Goal: Task Accomplishment & Management: Complete application form

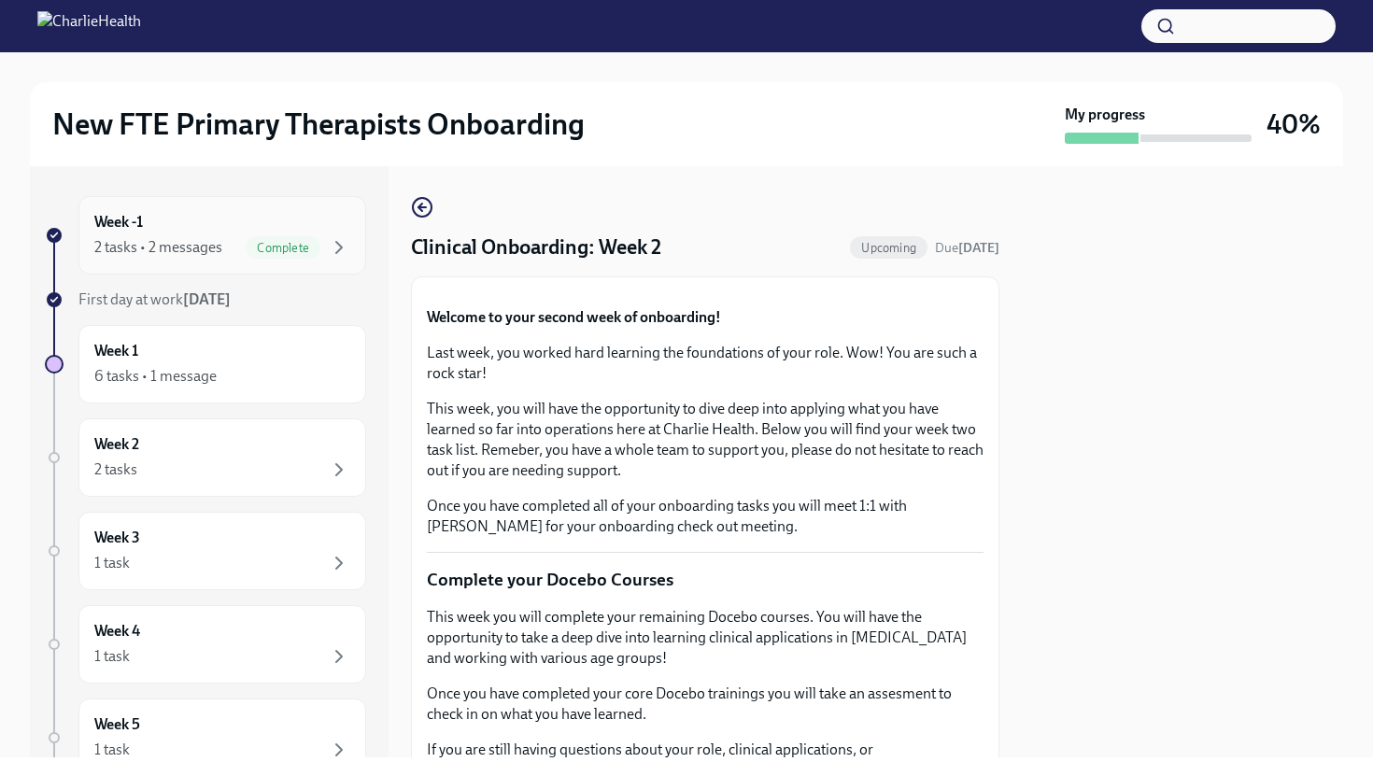
click at [190, 205] on div "Week -1 2 tasks • 2 messages Complete" at bounding box center [222, 235] width 288 height 78
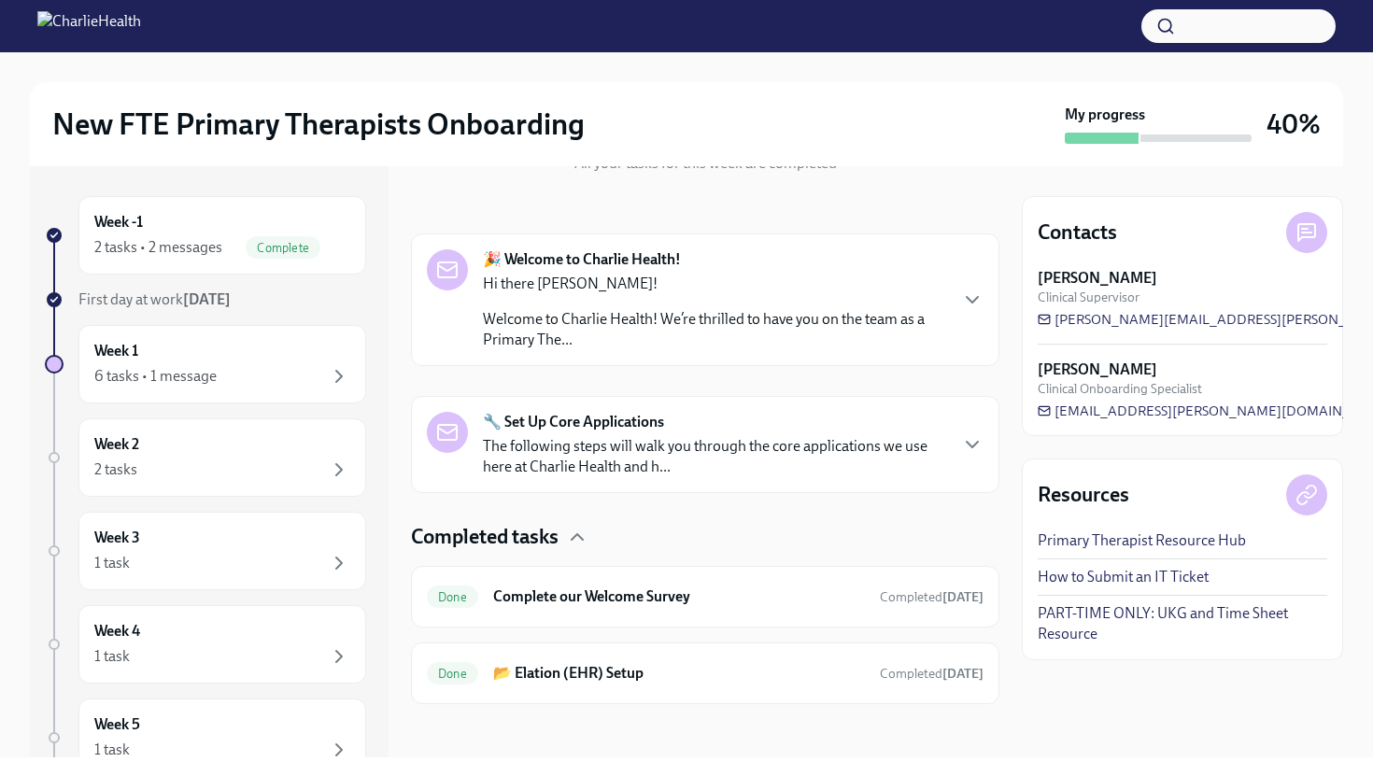
scroll to position [247, 0]
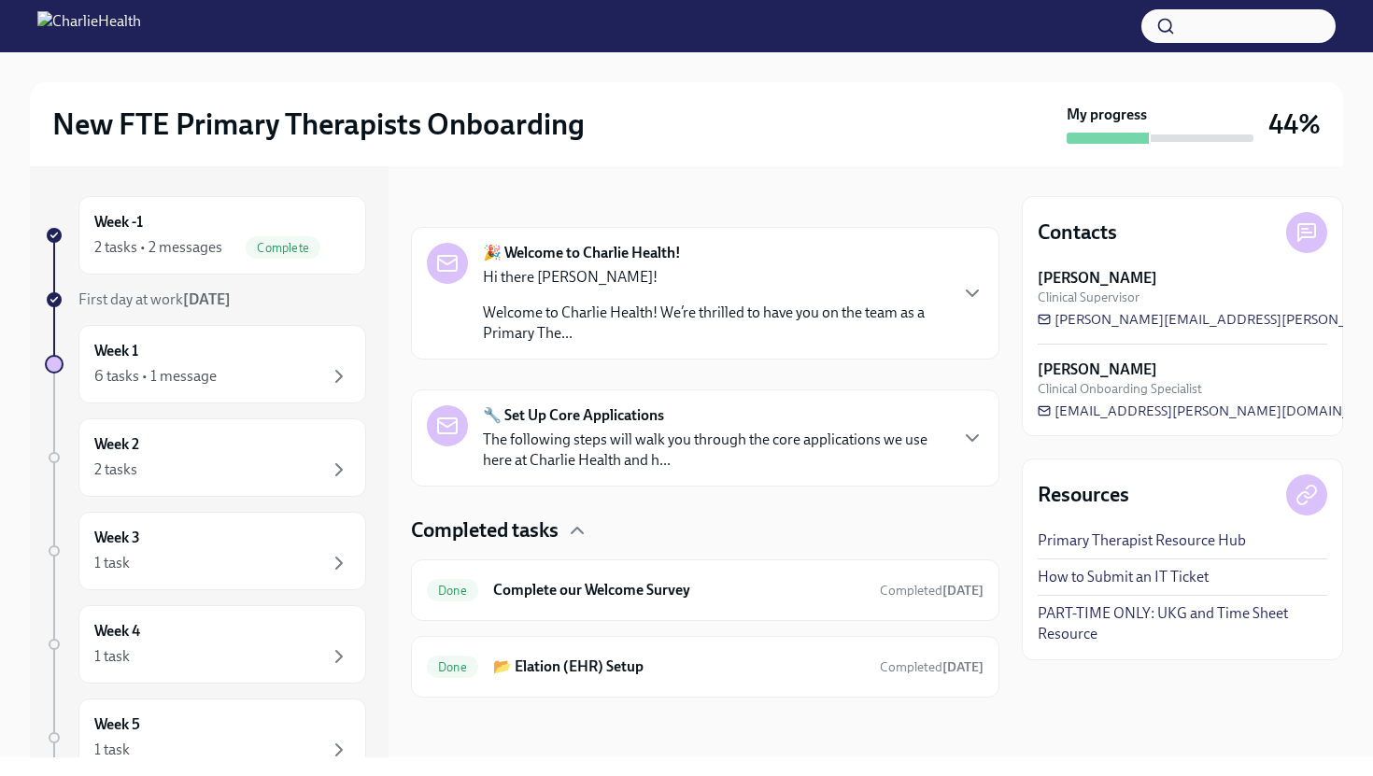
click at [741, 430] on p "The following steps will walk you through the core applications we use here at …" at bounding box center [714, 450] width 463 height 41
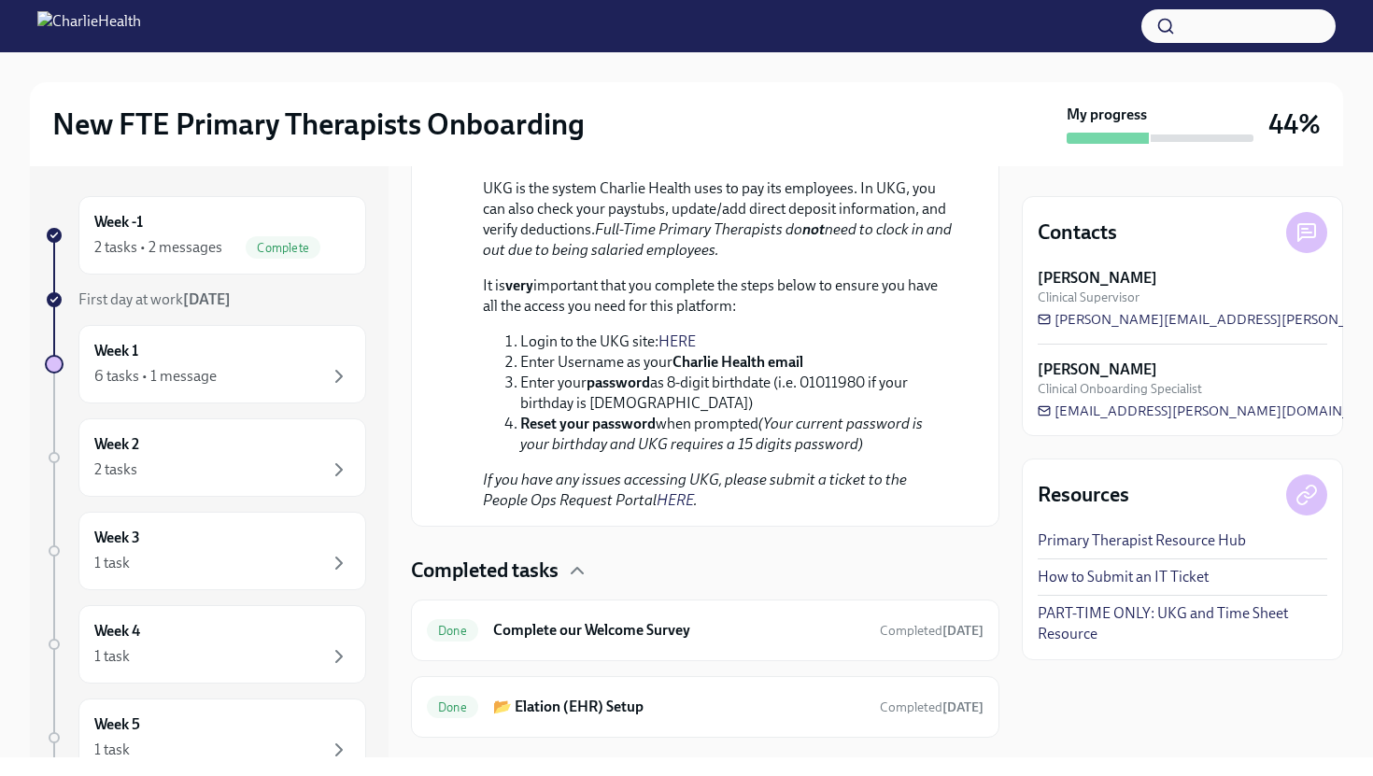
scroll to position [1639, 0]
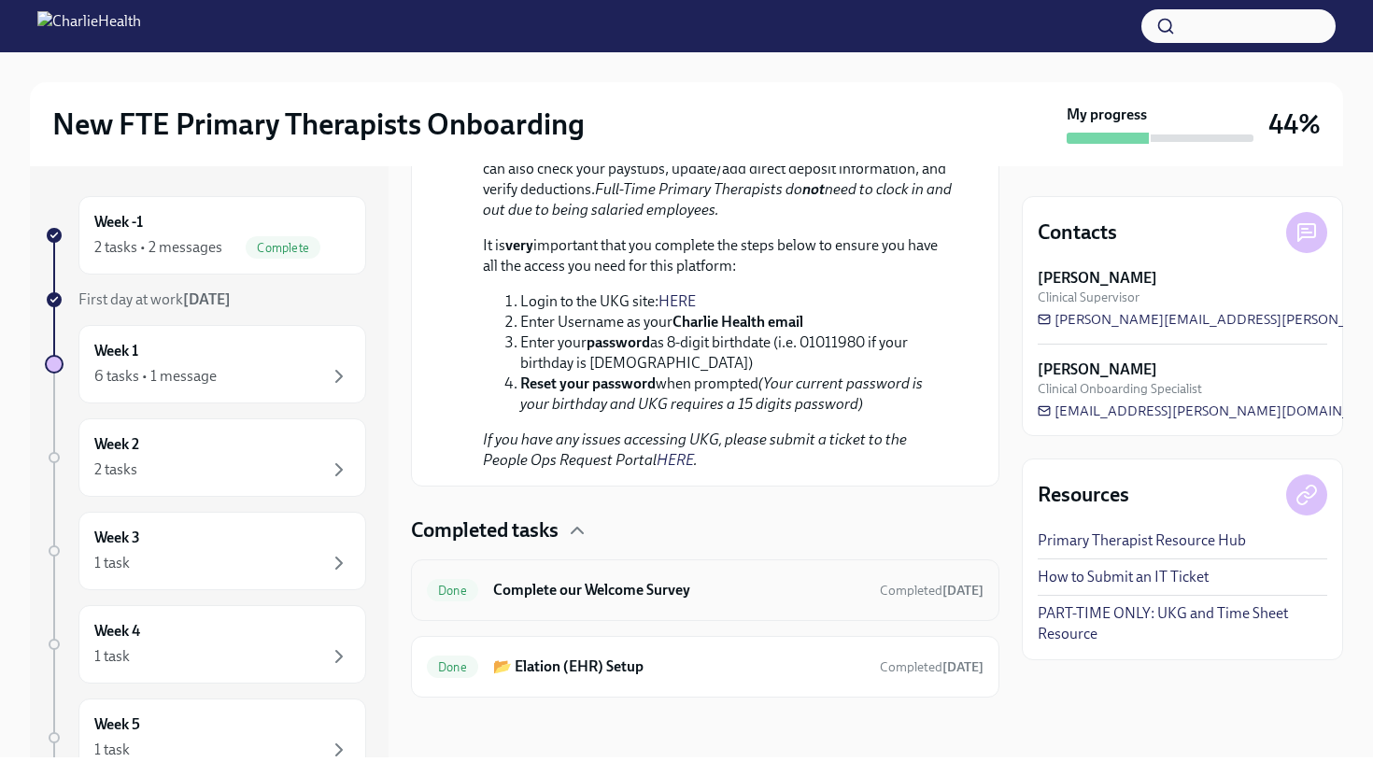
click at [629, 600] on h6 "Complete our Welcome Survey" at bounding box center [679, 590] width 372 height 21
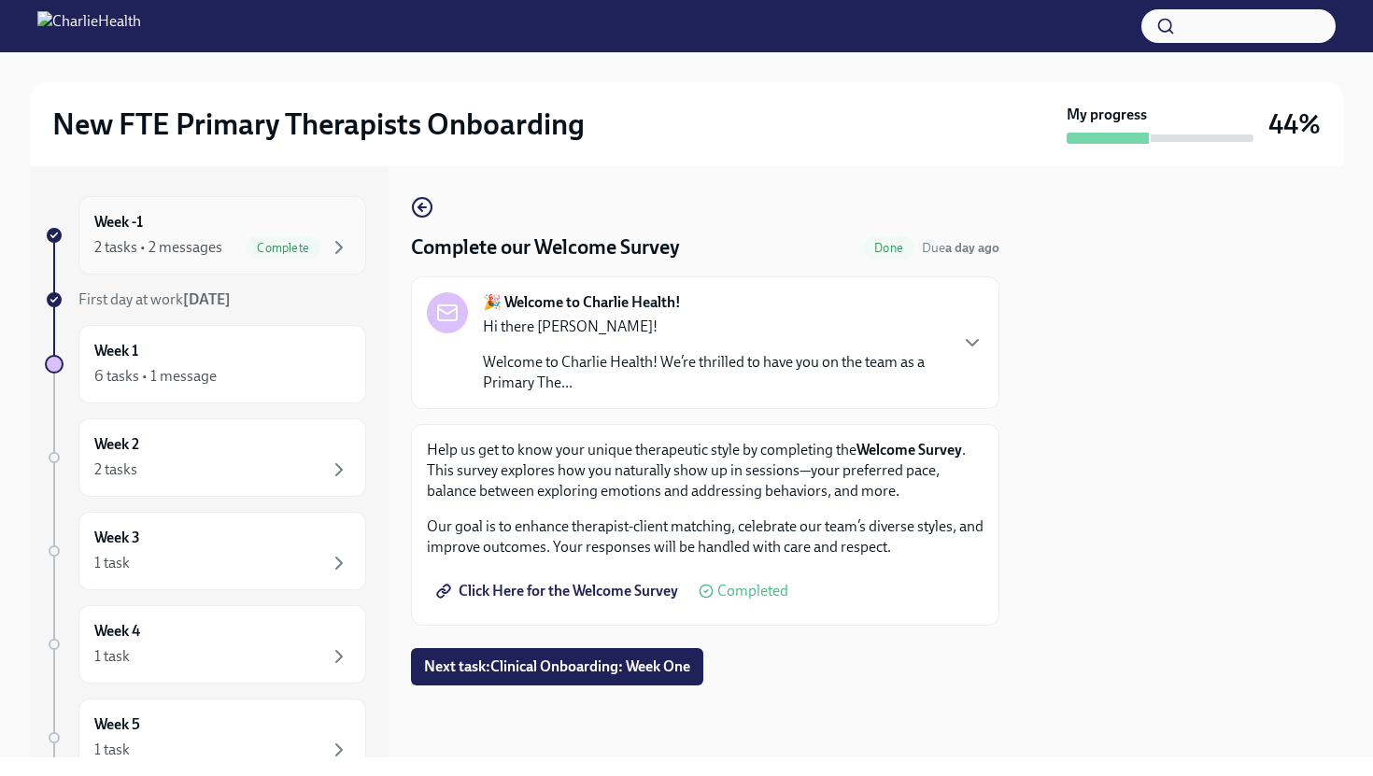
click at [251, 259] on div "Week -1 2 tasks • 2 messages Complete" at bounding box center [222, 235] width 288 height 78
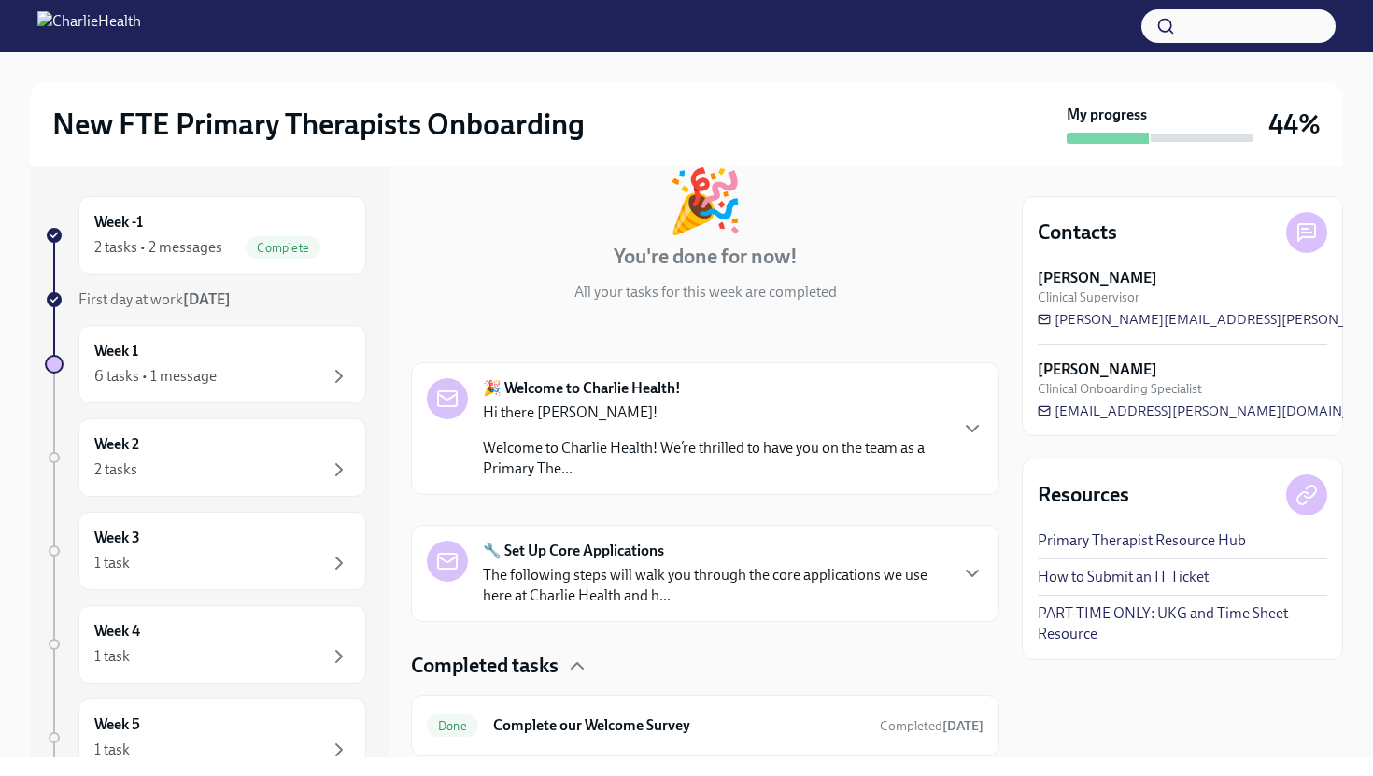
scroll to position [247, 0]
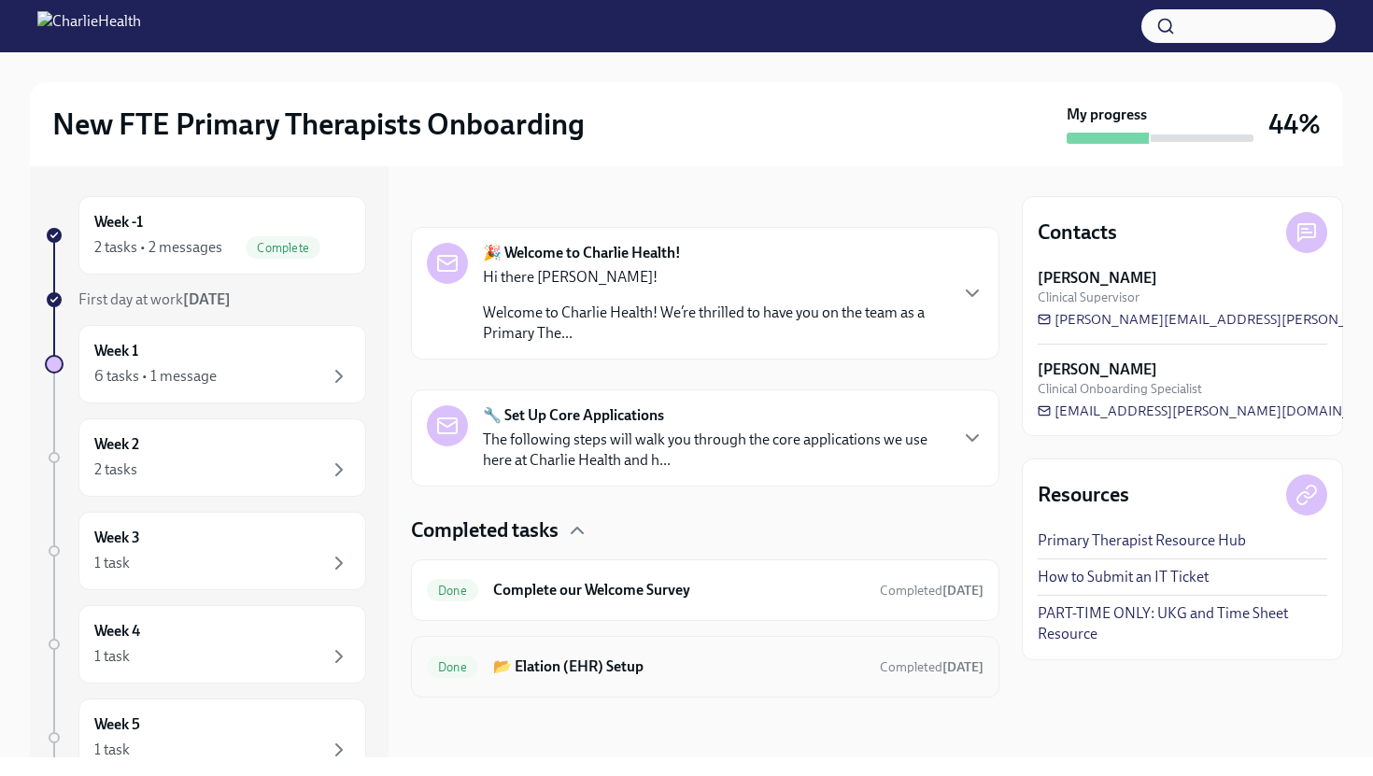
click at [697, 680] on div "Done 📂 Elation (EHR) Setup Completed [DATE]" at bounding box center [705, 667] width 557 height 30
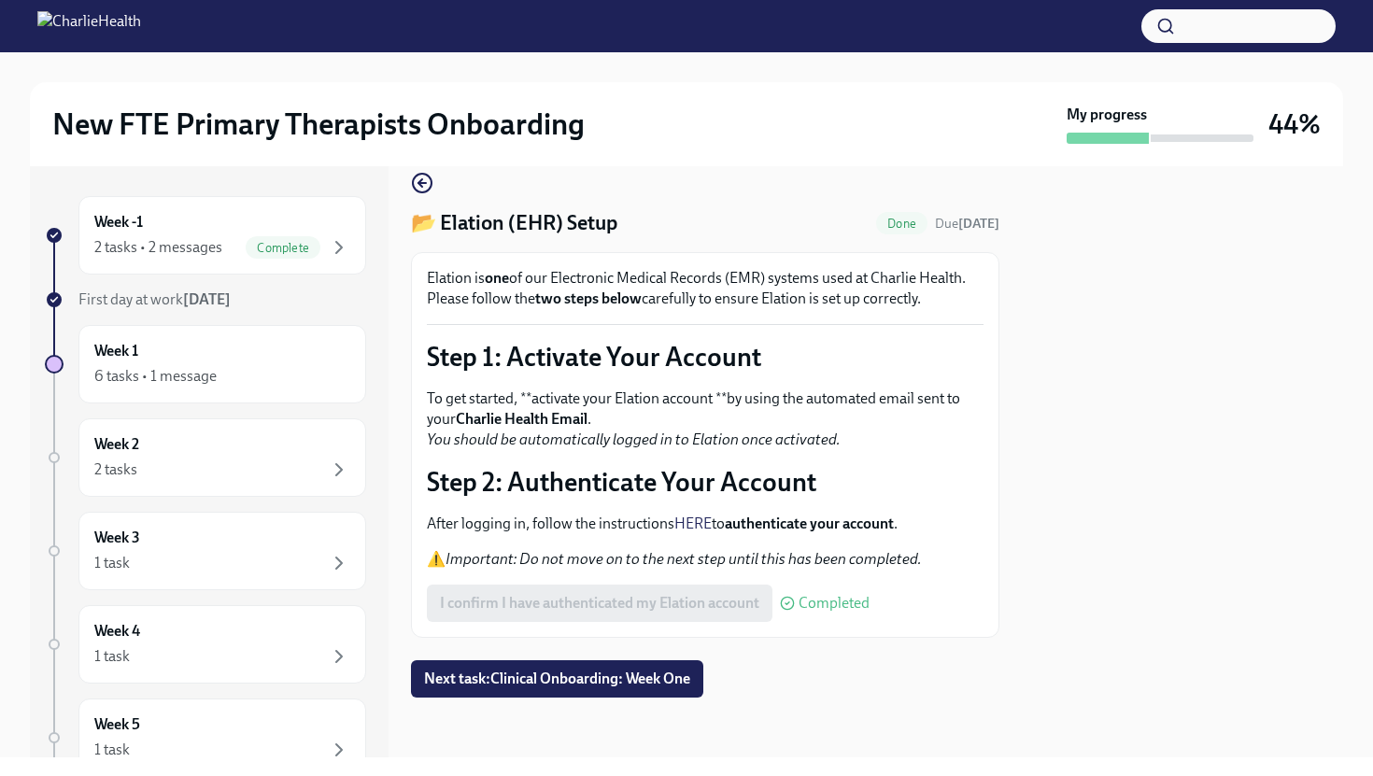
scroll to position [45, 0]
click at [252, 241] on span "Complete" at bounding box center [283, 248] width 75 height 14
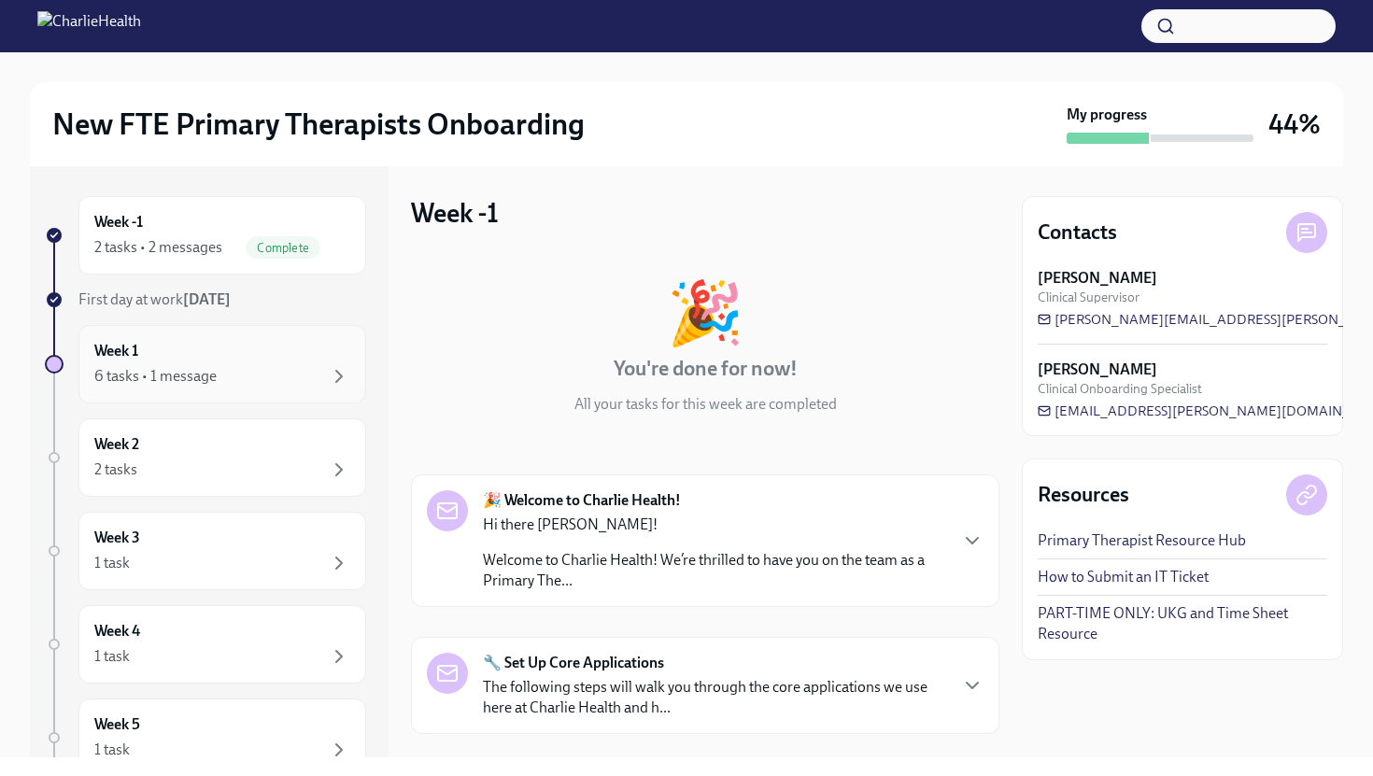
drag, startPoint x: 226, startPoint y: 364, endPoint x: 255, endPoint y: 371, distance: 29.7
click at [226, 363] on div "Week 1 6 tasks • 1 message" at bounding box center [222, 364] width 256 height 47
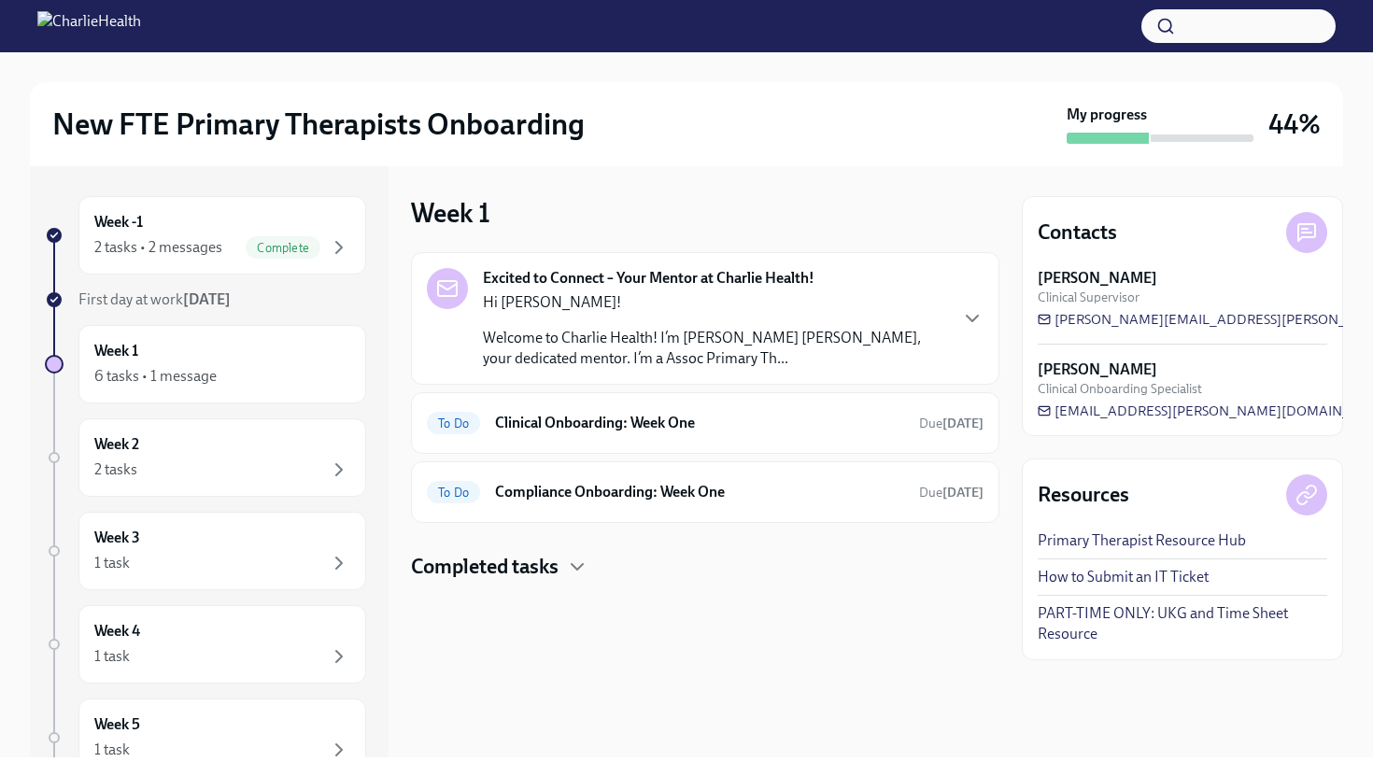
click at [754, 354] on p "Welcome to Charlie Health! I’m [PERSON_NAME] [PERSON_NAME], your dedicated ment…" at bounding box center [714, 348] width 463 height 41
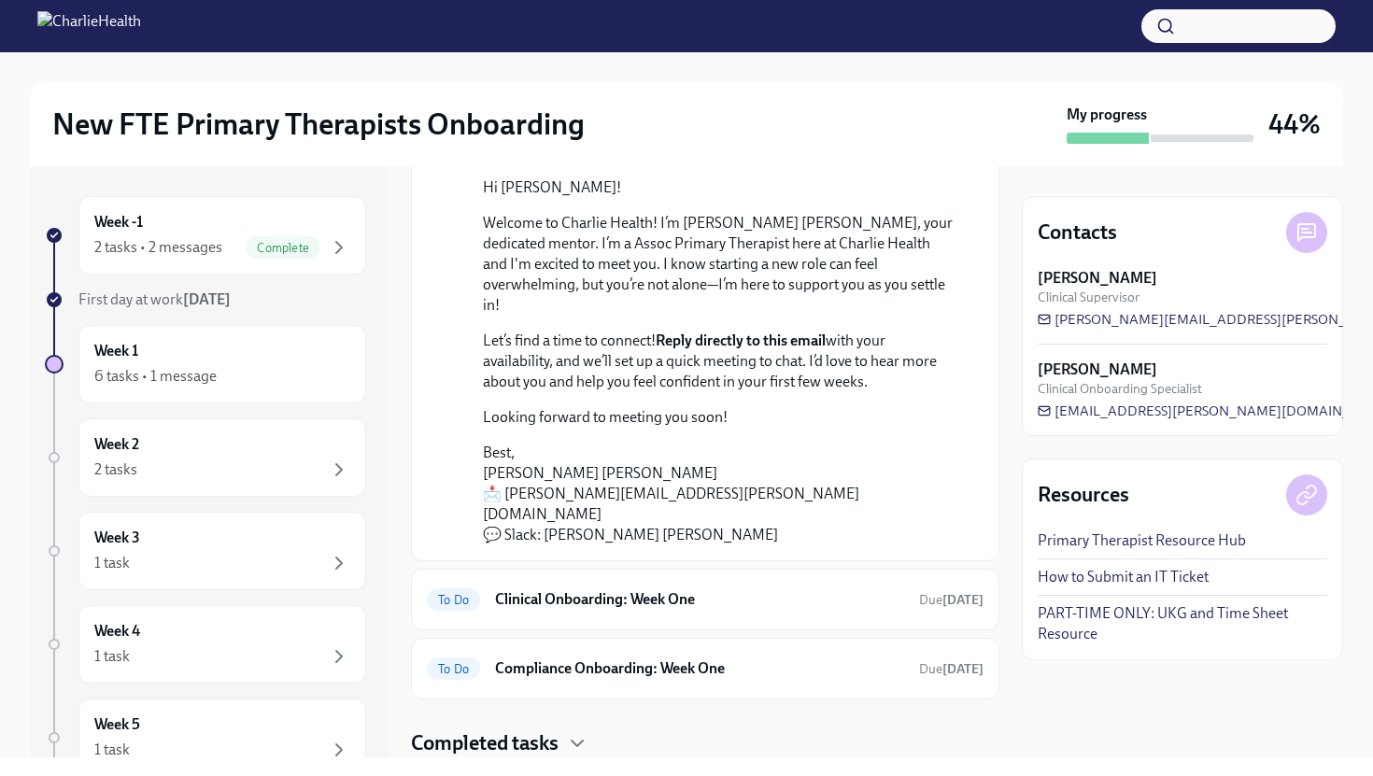
scroll to position [191, 0]
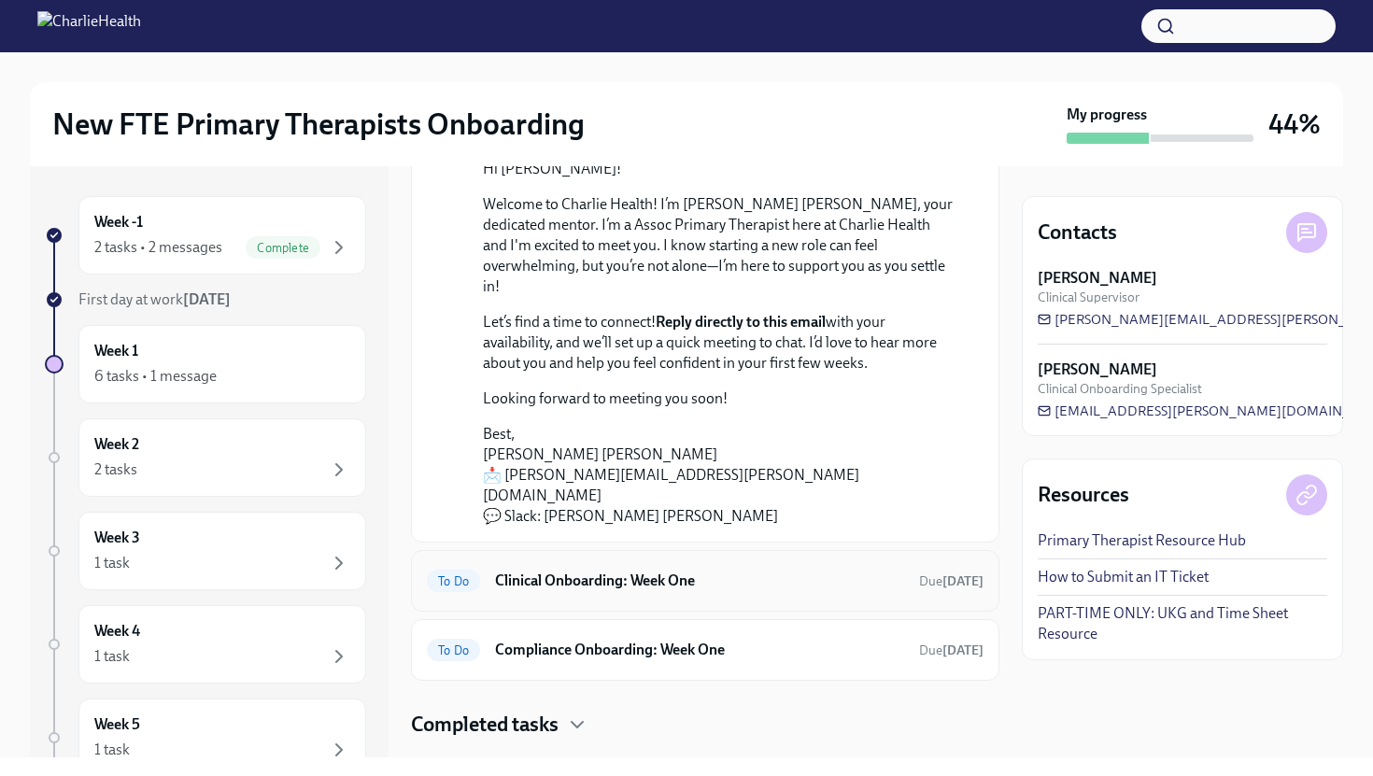
click at [749, 571] on h6 "Clinical Onboarding: Week One" at bounding box center [699, 581] width 409 height 21
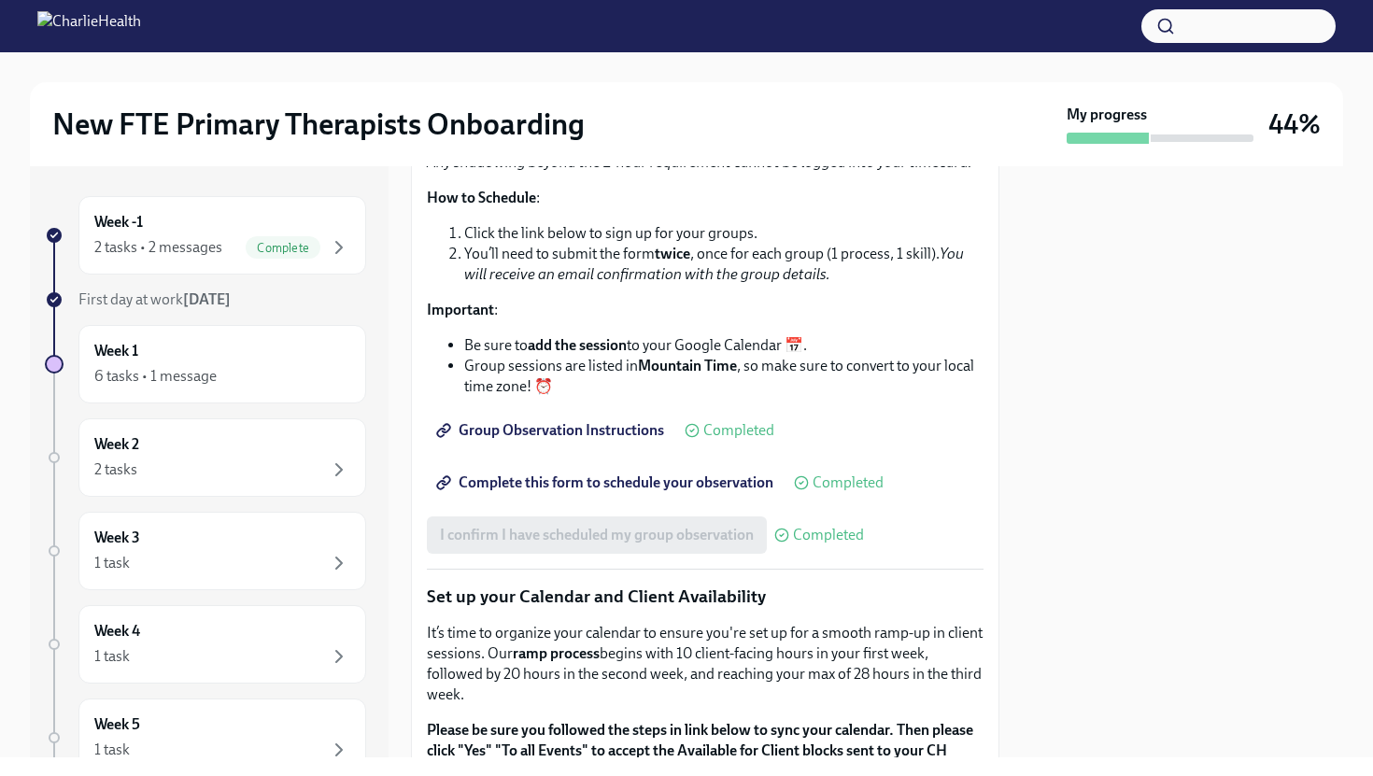
scroll to position [2691, 0]
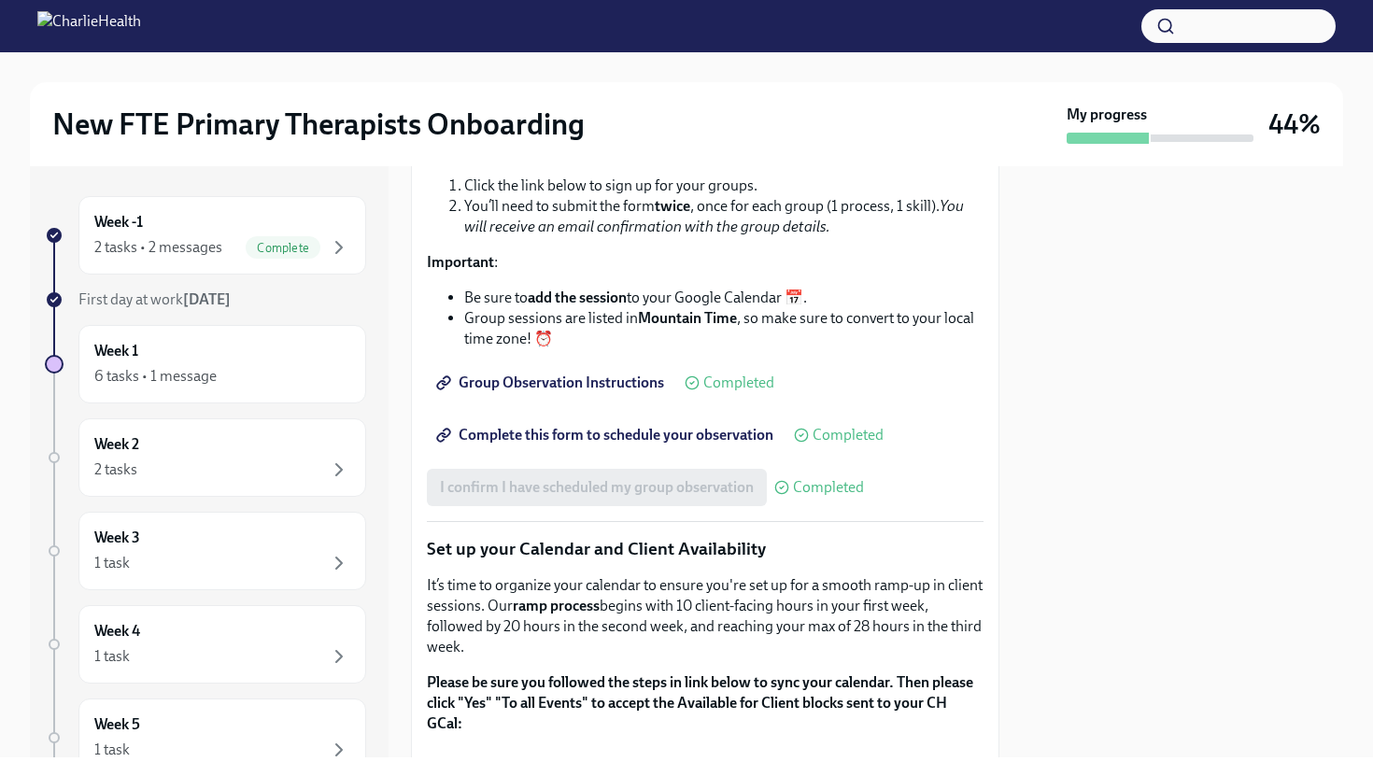
click at [642, 445] on span "Complete this form to schedule your observation" at bounding box center [606, 435] width 333 height 19
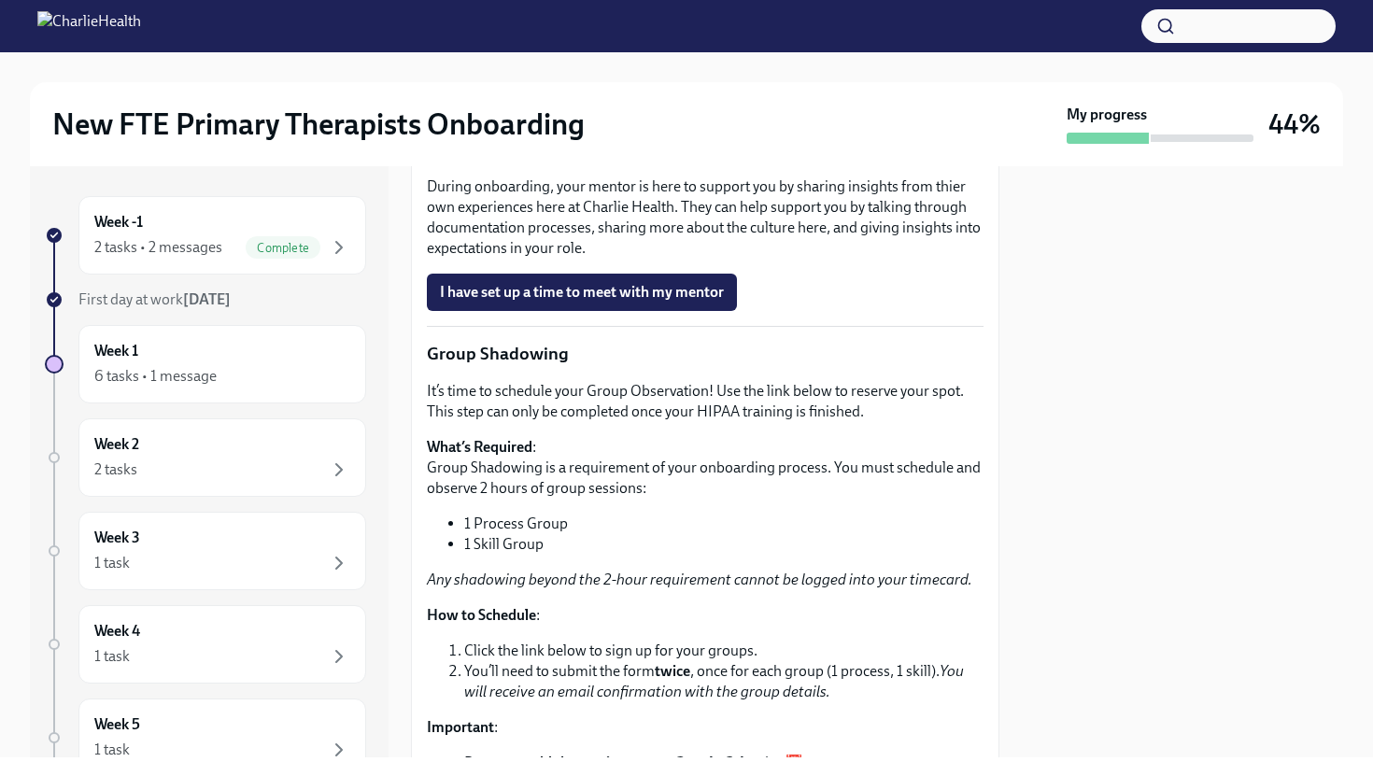
scroll to position [2130, 0]
